Goal: Task Accomplishment & Management: Complete application form

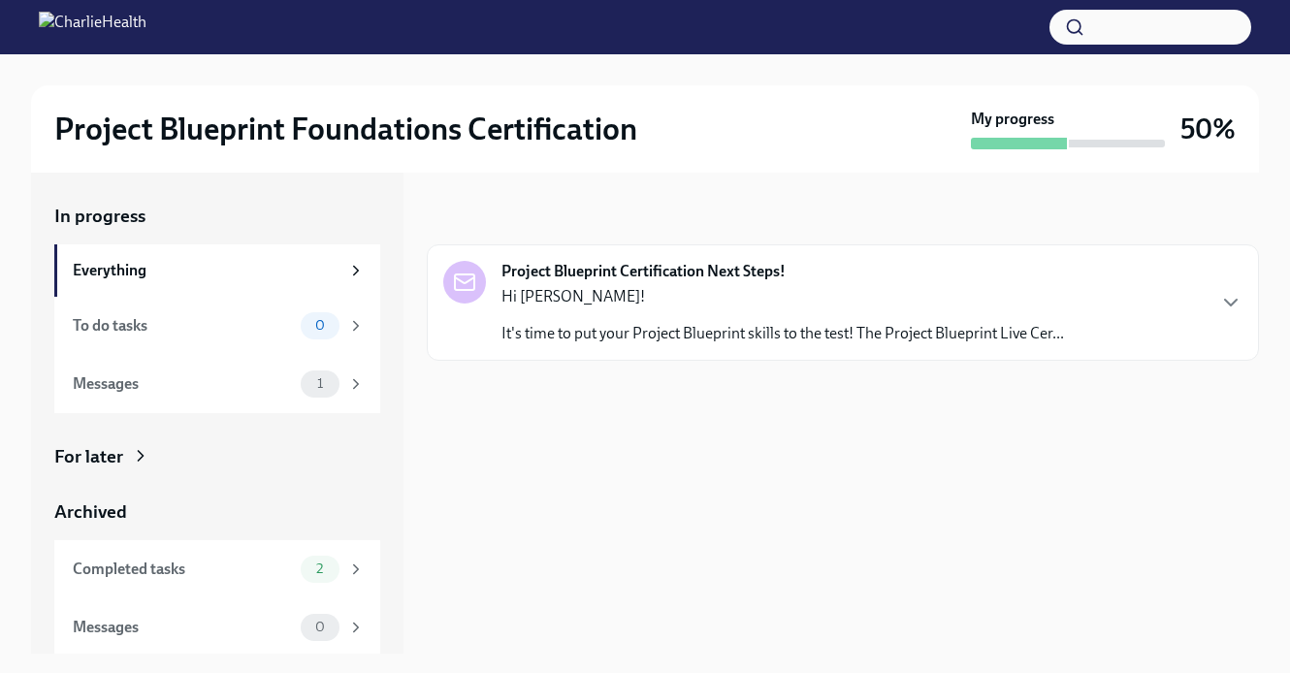
click at [594, 331] on p "It's time to put your Project Blueprint skills to the test! The Project Bluepri…" at bounding box center [783, 333] width 563 height 21
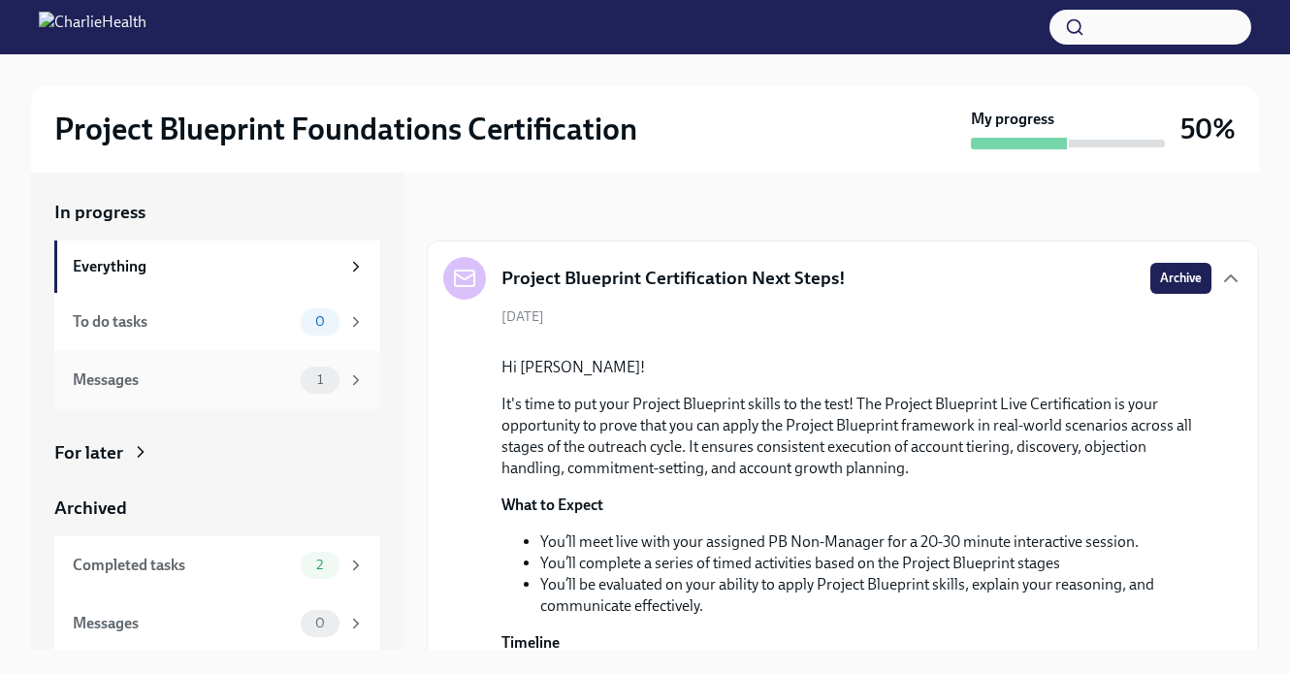
click at [260, 376] on div "Messages" at bounding box center [183, 380] width 220 height 21
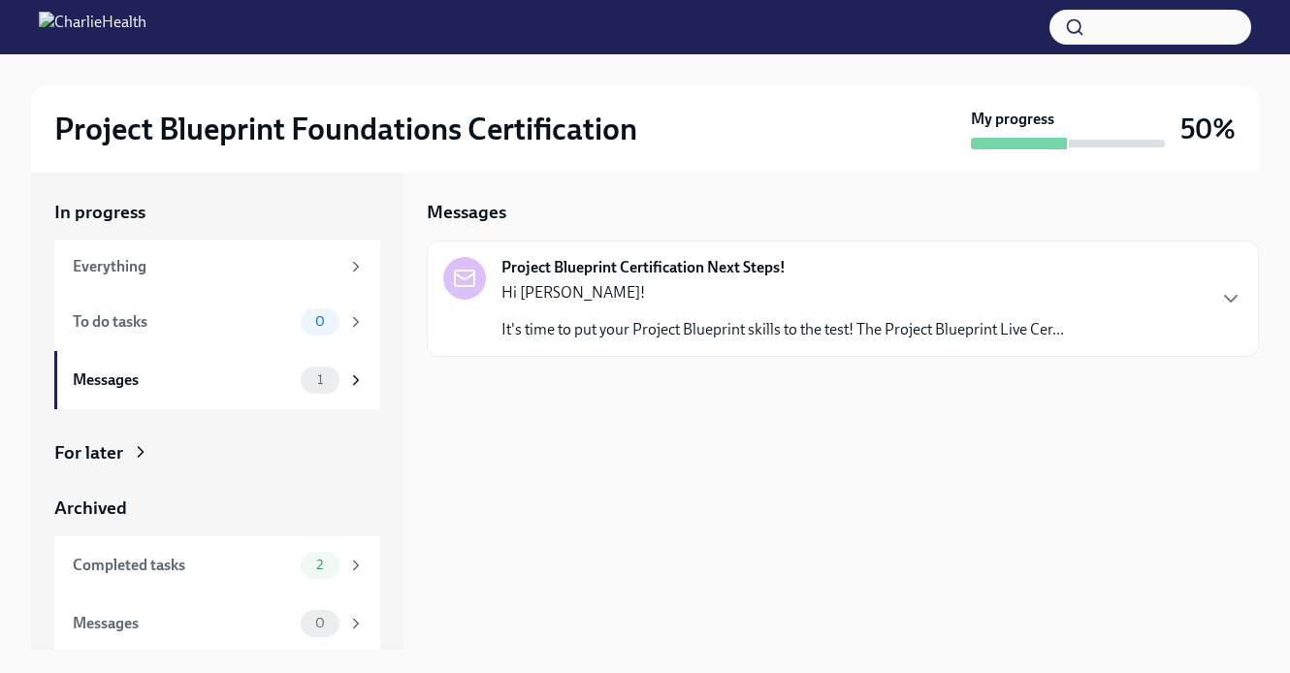
click at [617, 285] on p "Hi [PERSON_NAME]!" at bounding box center [783, 292] width 563 height 21
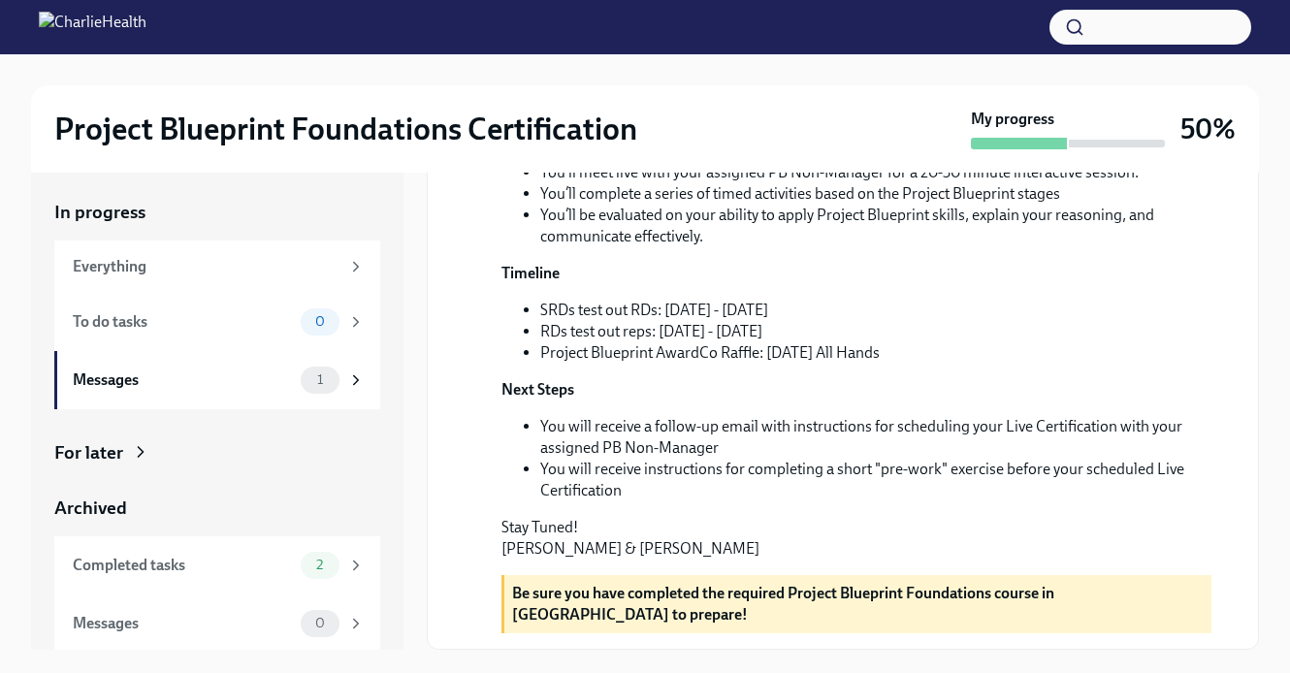
scroll to position [520, 0]
click at [306, 384] on span "1" at bounding box center [320, 380] width 29 height 15
click at [328, 581] on div "Completed tasks 2" at bounding box center [217, 565] width 326 height 58
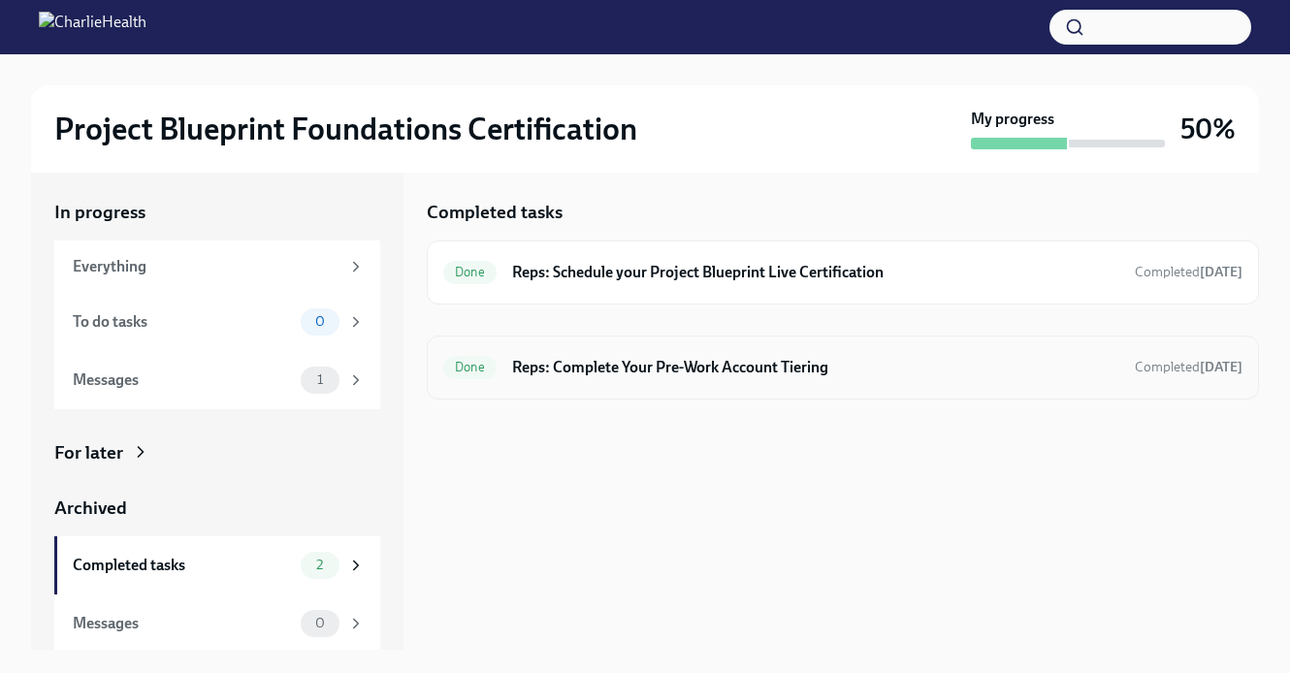
click at [612, 374] on h6 "Reps: Complete Your Pre-Work Account Tiering" at bounding box center [815, 367] width 607 height 21
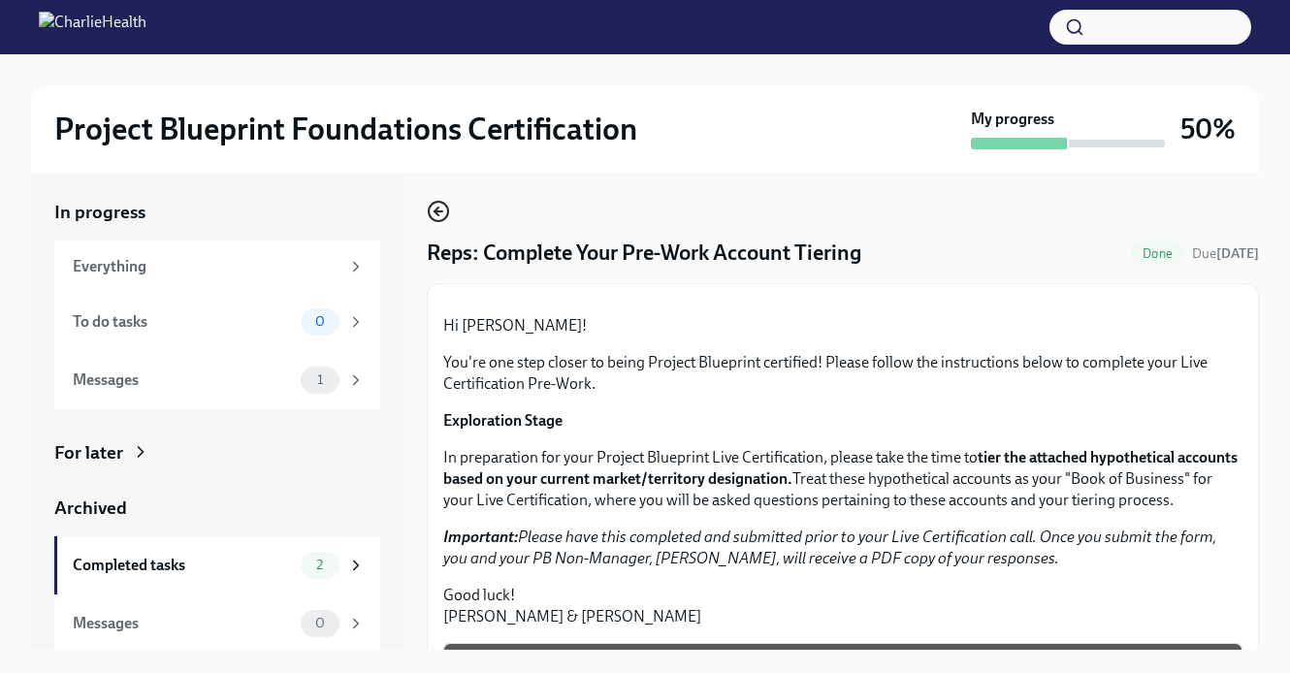
click at [445, 207] on circle "button" at bounding box center [438, 211] width 19 height 19
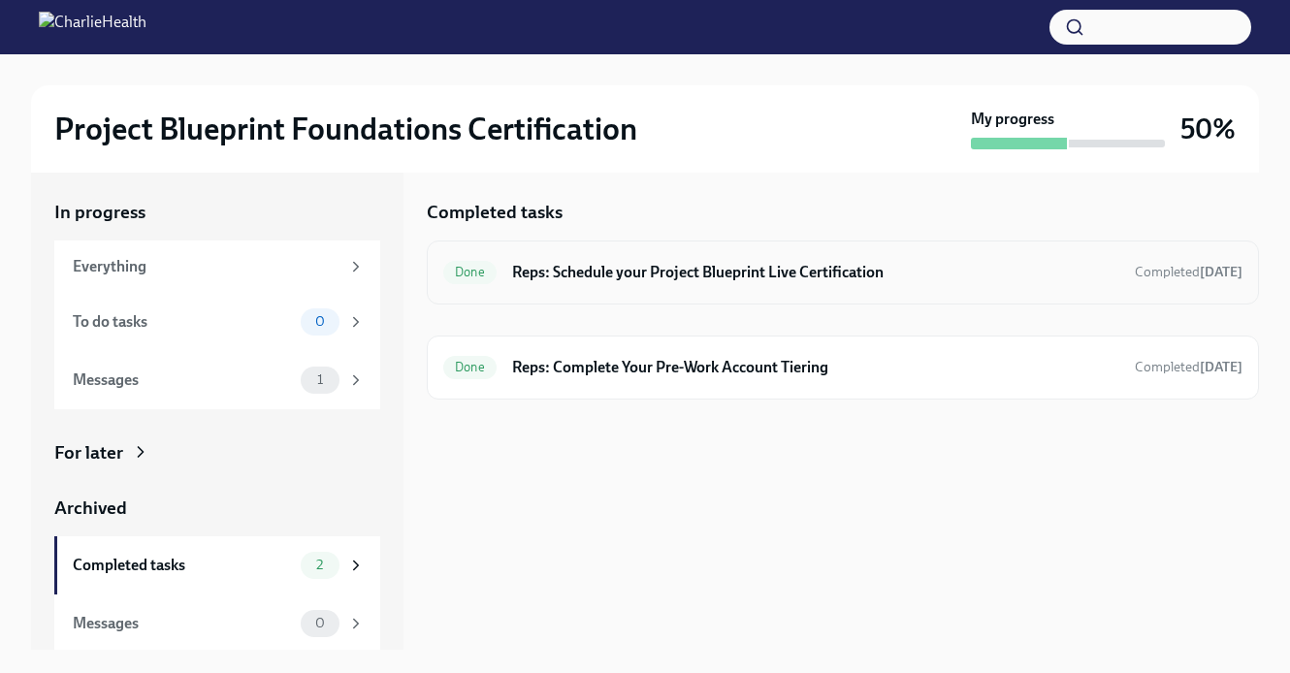
click at [605, 259] on div "Done Reps: Schedule your Project Blueprint Live Certification Completed [DATE]" at bounding box center [842, 272] width 799 height 31
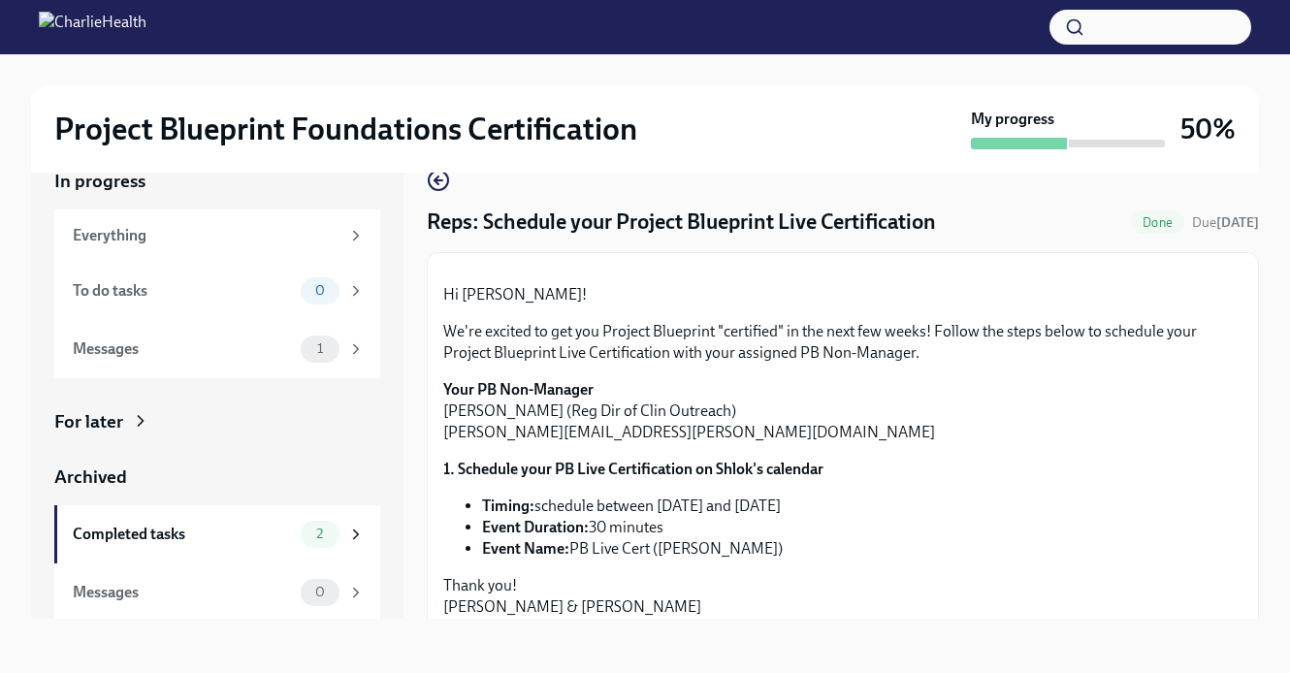
scroll to position [349, 0]
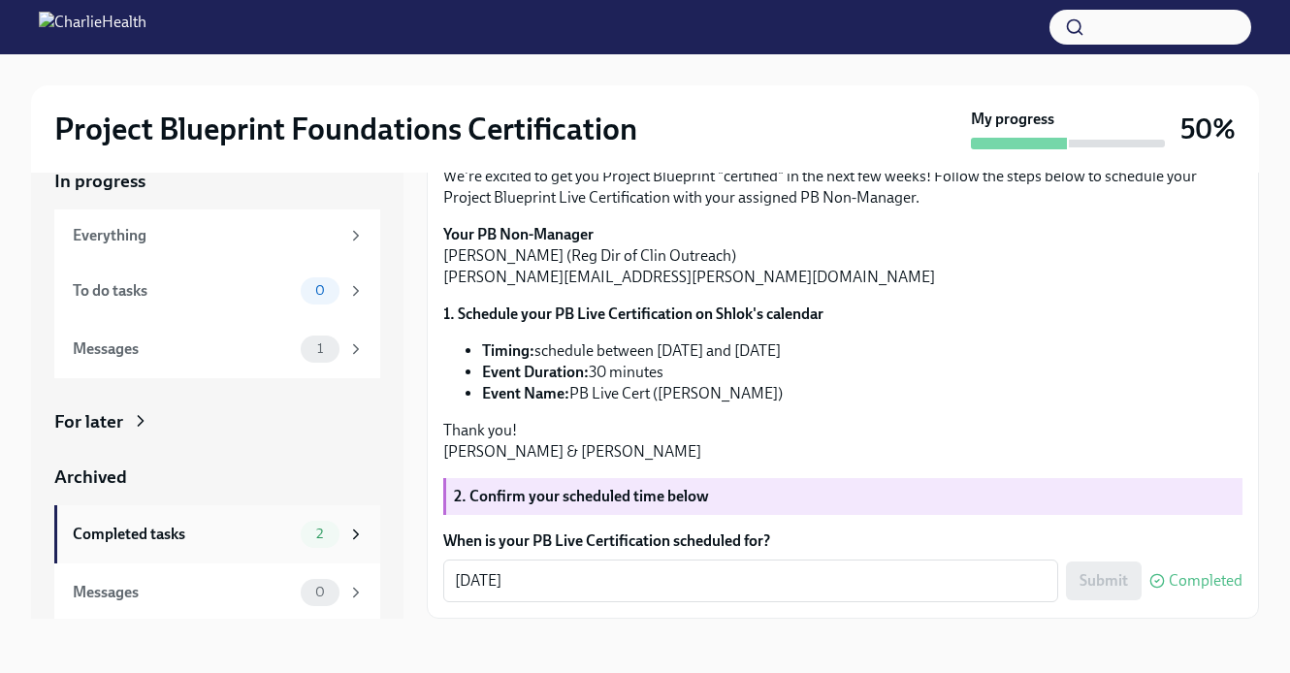
click at [352, 539] on icon at bounding box center [355, 534] width 17 height 17
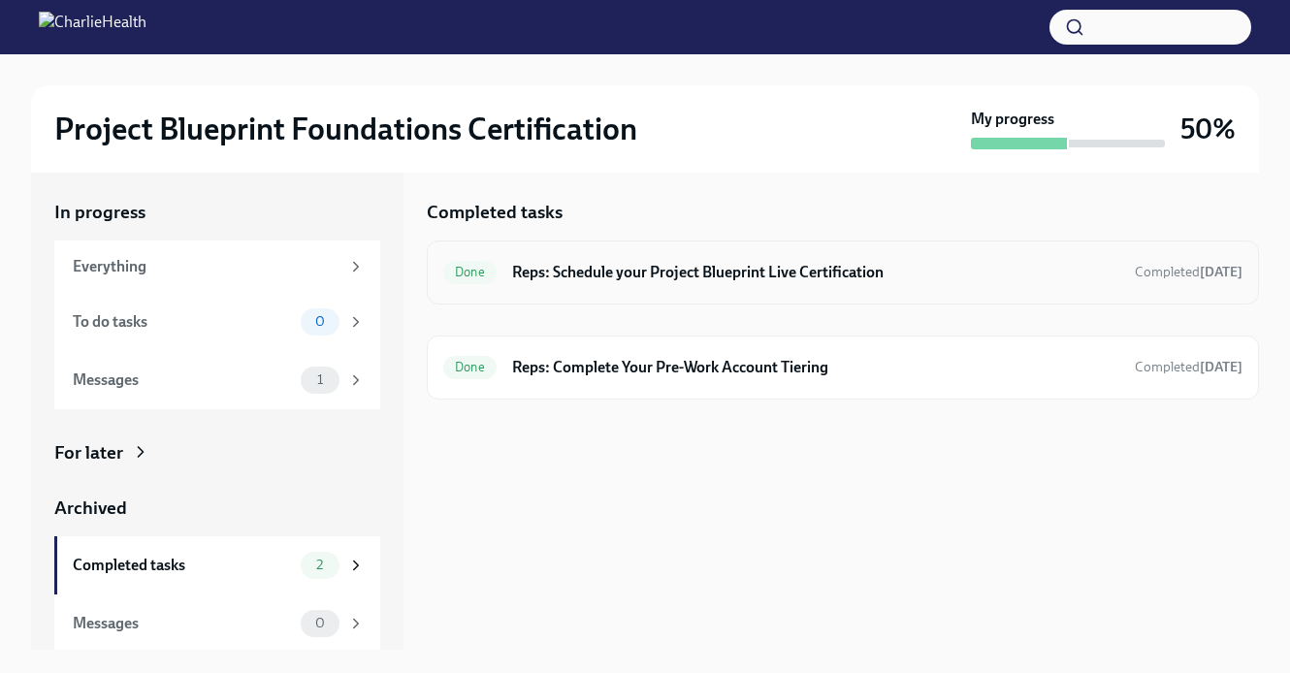
click at [753, 254] on div "Done Reps: Schedule your Project Blueprint Live Certification Completed [DATE]" at bounding box center [843, 273] width 832 height 64
click at [743, 275] on h6 "Reps: Schedule your Project Blueprint Live Certification" at bounding box center [815, 272] width 607 height 21
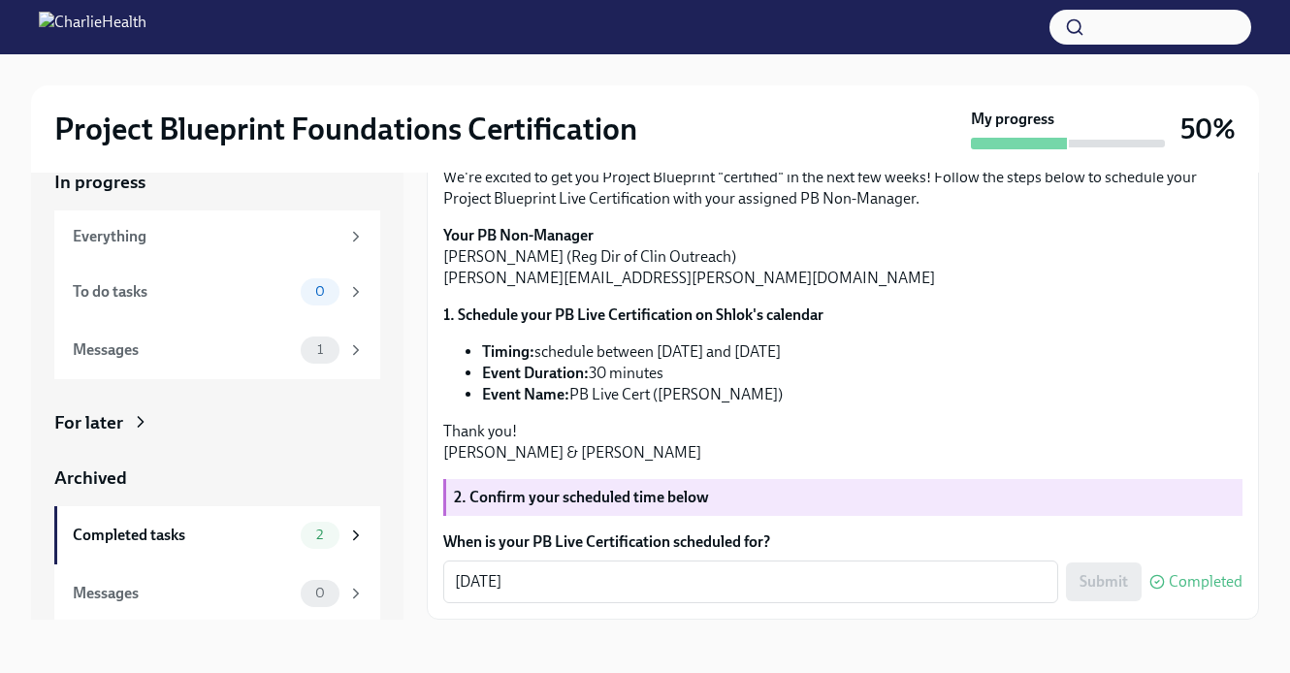
scroll to position [35, 0]
